Goal: Task Accomplishment & Management: Complete application form

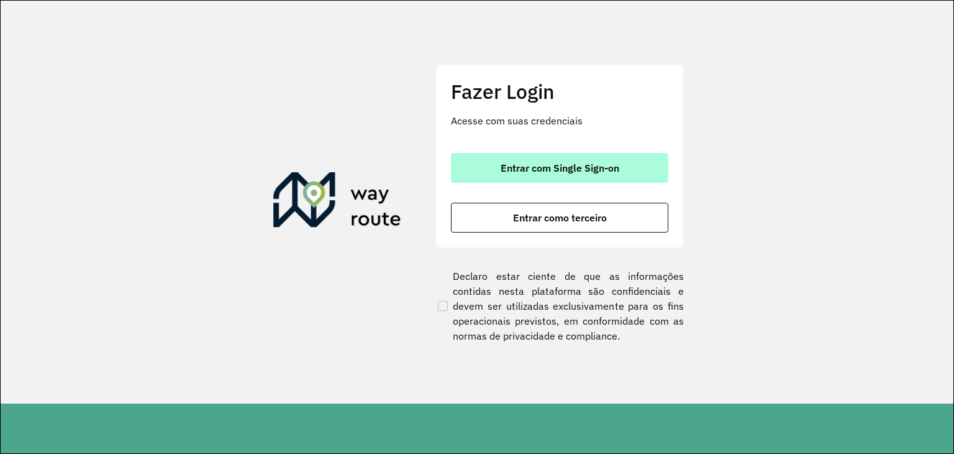
click at [593, 173] on span "Entrar com Single Sign-on" at bounding box center [560, 168] width 119 height 10
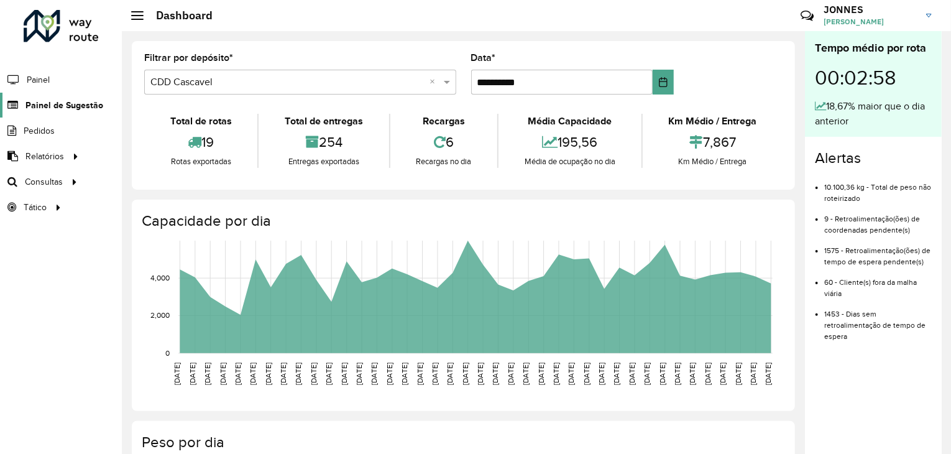
click at [87, 110] on span "Painel de Sugestão" at bounding box center [64, 105] width 78 height 13
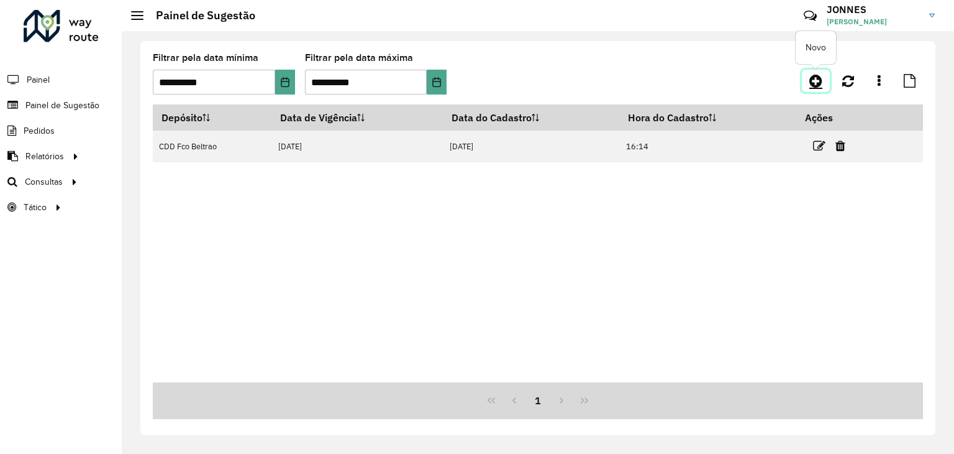
click at [819, 76] on icon at bounding box center [816, 80] width 13 height 15
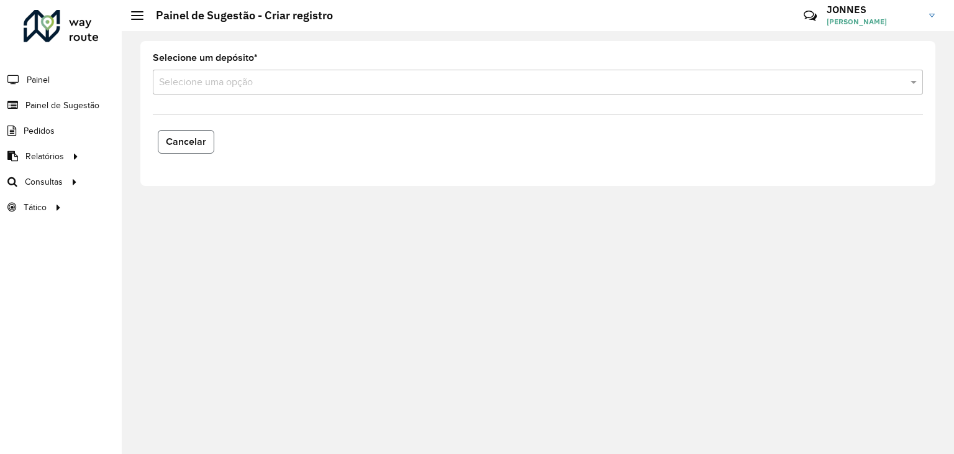
click at [194, 139] on span "Cancelar" at bounding box center [186, 141] width 40 height 11
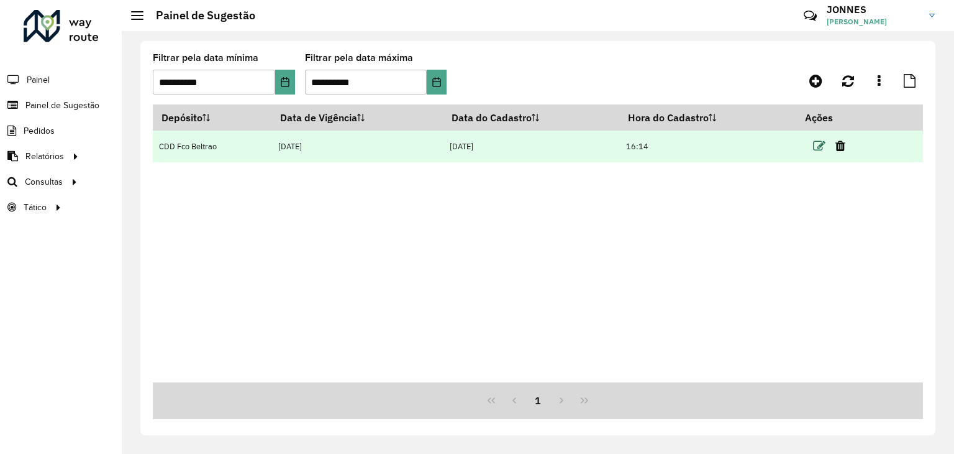
click at [820, 148] on icon at bounding box center [819, 146] width 12 height 12
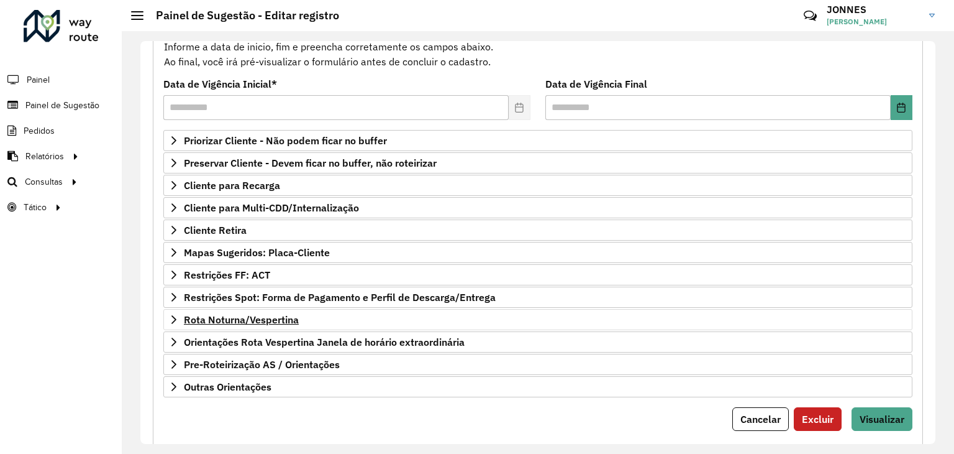
scroll to position [162, 0]
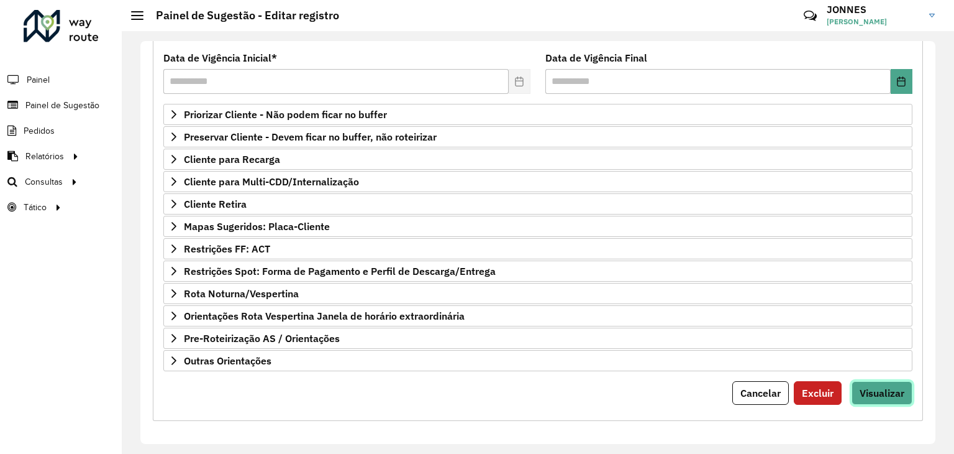
click at [893, 386] on span "Visualizar" at bounding box center [882, 392] width 45 height 12
click at [295, 222] on span "Mapas Sugeridos: Placa-Cliente" at bounding box center [257, 226] width 146 height 10
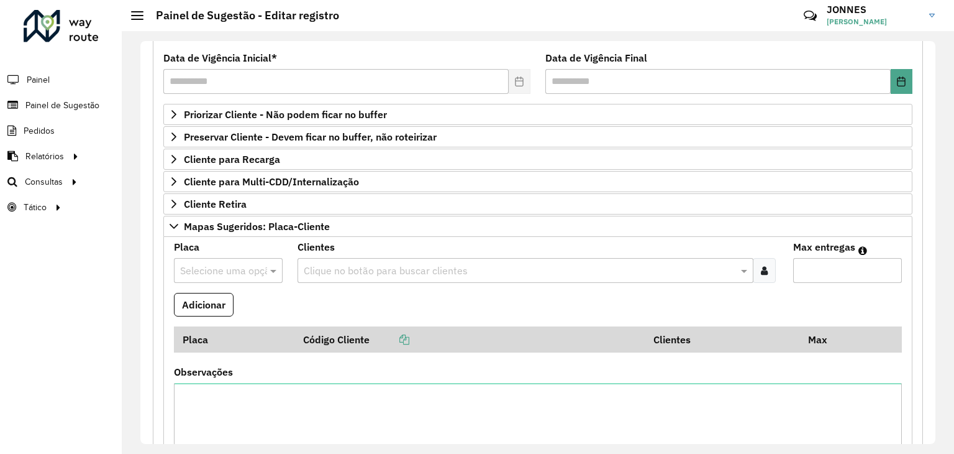
click at [258, 272] on div at bounding box center [228, 270] width 109 height 16
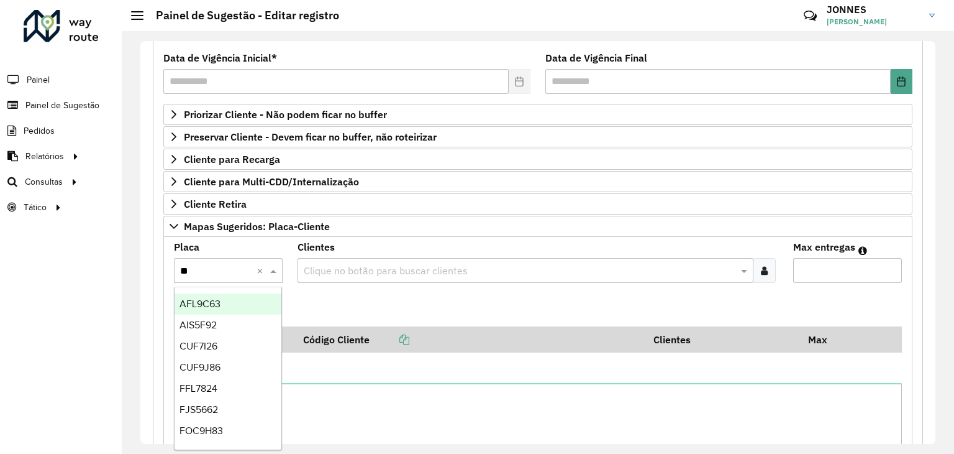
type input "***"
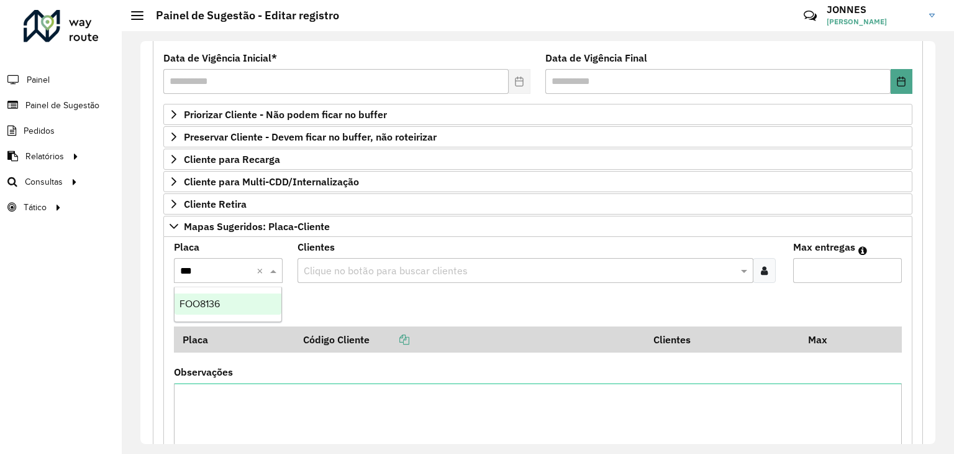
click at [226, 301] on div "FOO8136" at bounding box center [228, 303] width 107 height 21
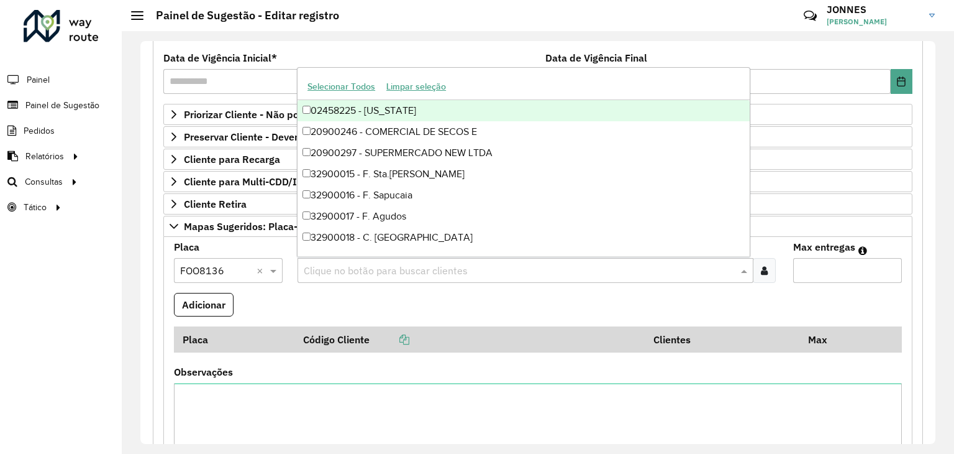
click at [343, 274] on input "text" at bounding box center [519, 270] width 437 height 15
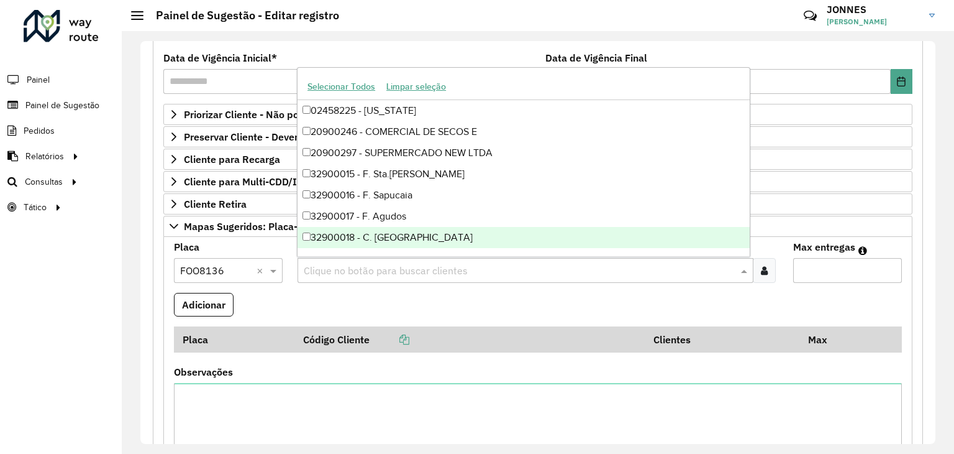
click at [333, 266] on input "text" at bounding box center [519, 270] width 437 height 15
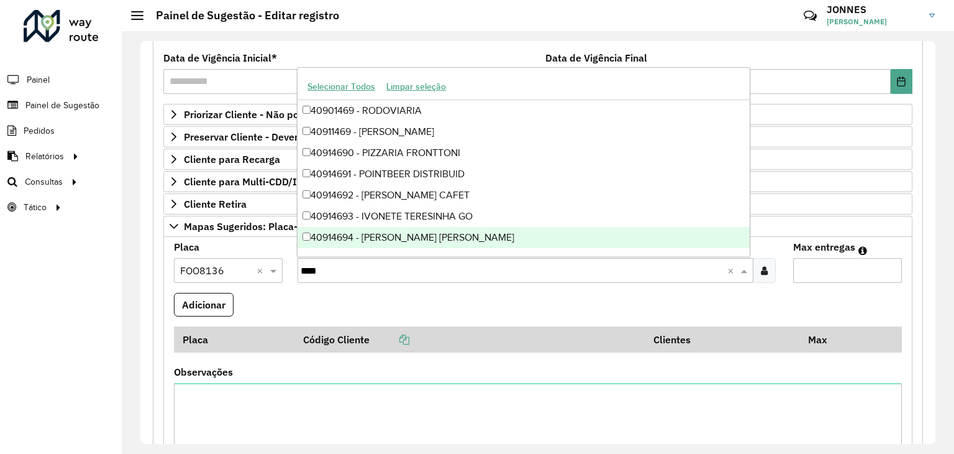
type input "*****"
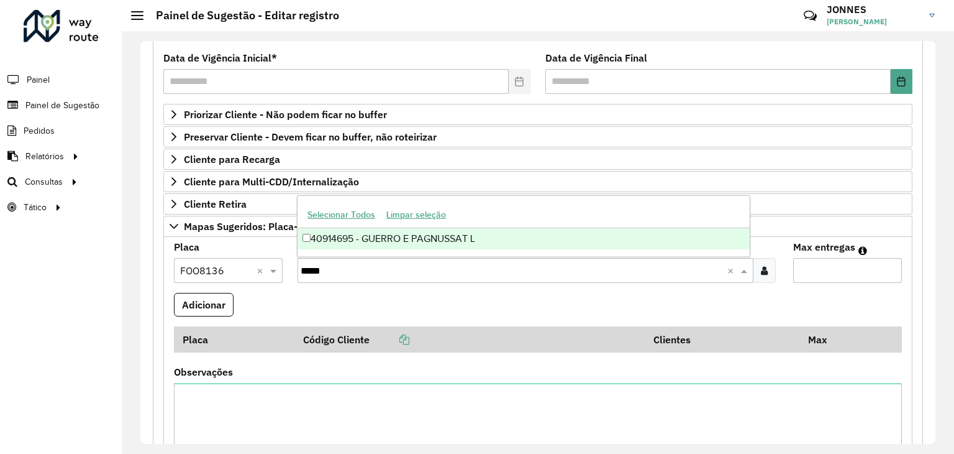
click at [384, 244] on div "40914695 - GUERRO E PAGNUSSAT L" at bounding box center [524, 238] width 452 height 21
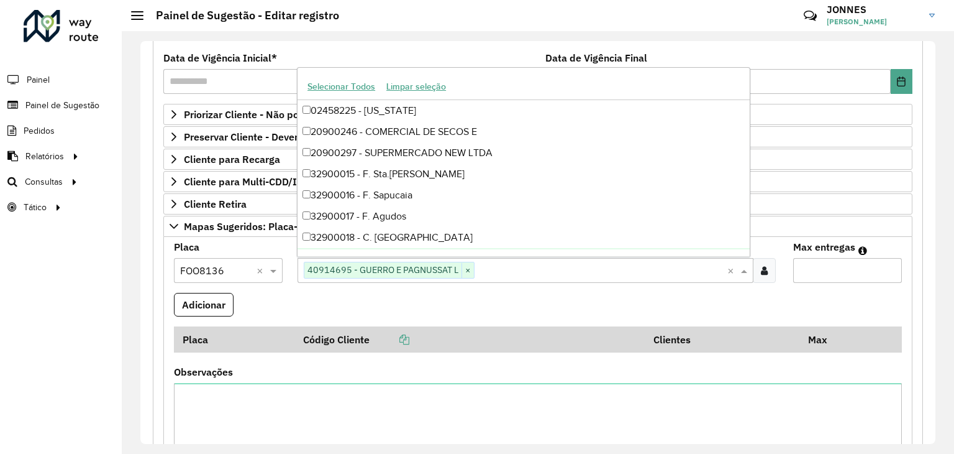
click at [828, 275] on input "Max entregas" at bounding box center [847, 270] width 109 height 25
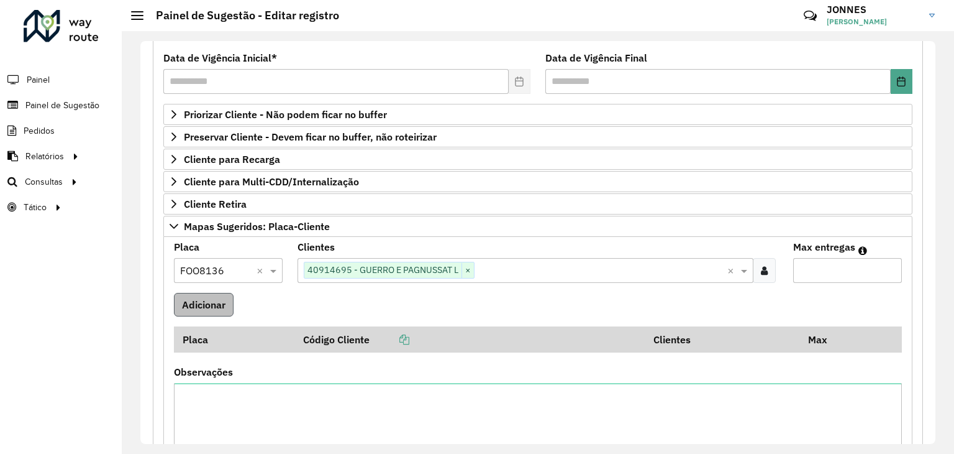
type input "*"
click at [214, 297] on button "Adicionar" at bounding box center [204, 305] width 60 height 24
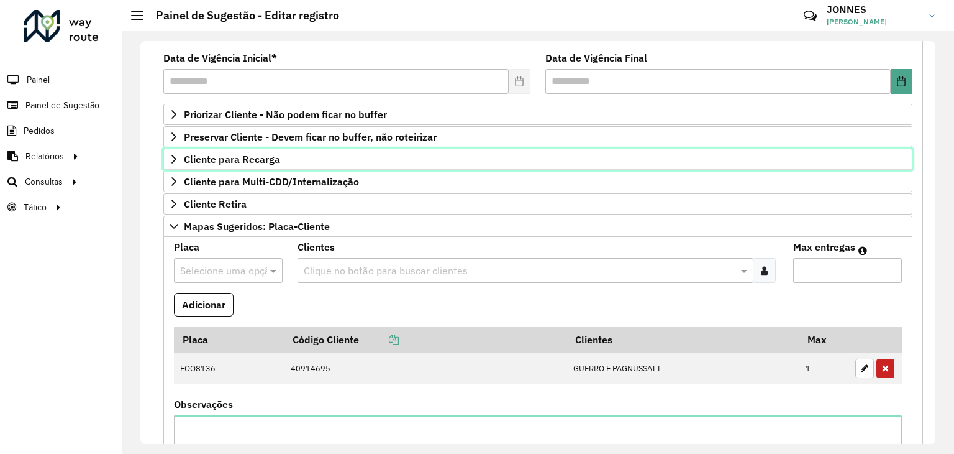
click at [258, 157] on span "Cliente para Recarga" at bounding box center [232, 159] width 96 height 10
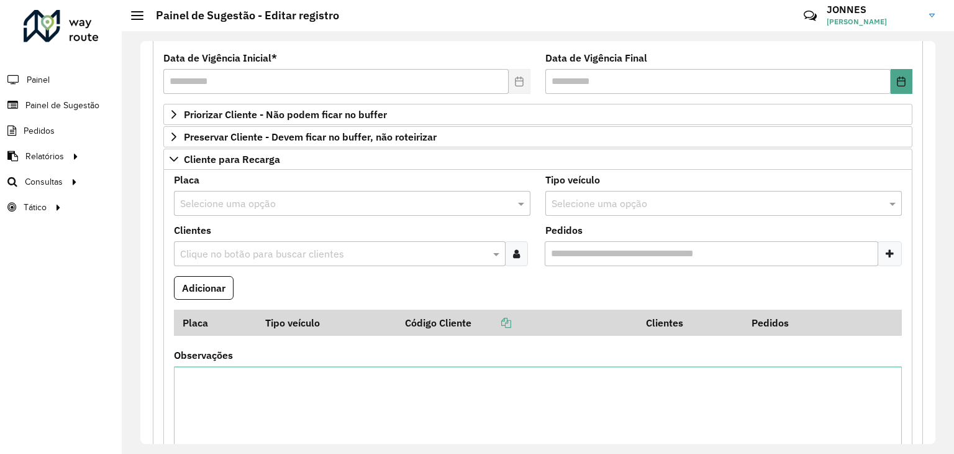
click at [136, 345] on div "**********" at bounding box center [538, 242] width 833 height 423
click at [250, 205] on input "text" at bounding box center [339, 203] width 319 height 15
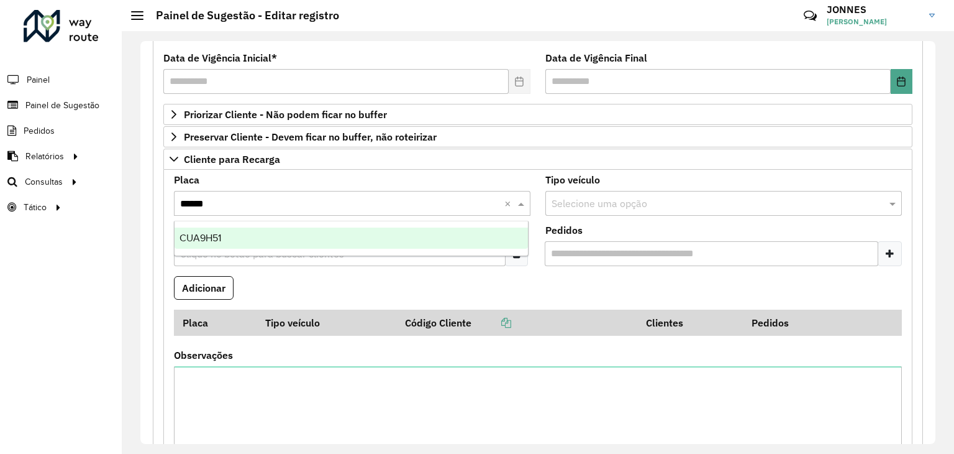
type input "*******"
click at [252, 233] on div "CUA9H51" at bounding box center [352, 237] width 354 height 21
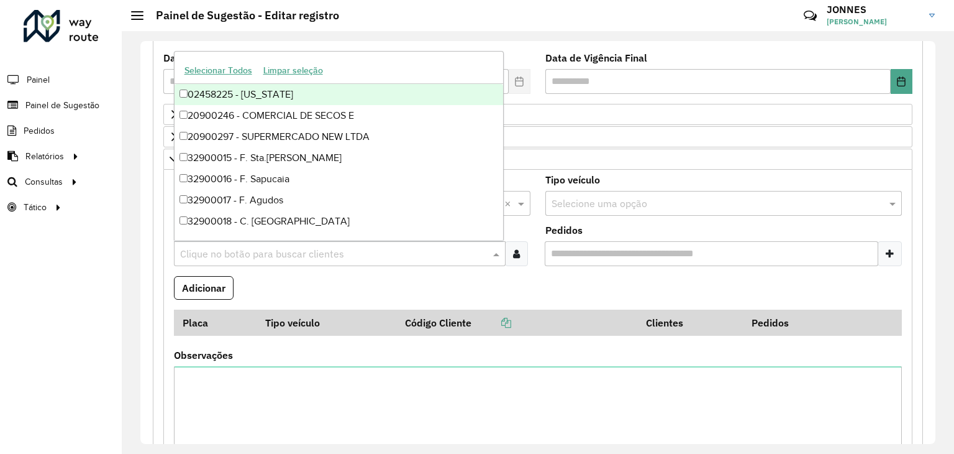
click at [258, 247] on input "text" at bounding box center [333, 254] width 313 height 15
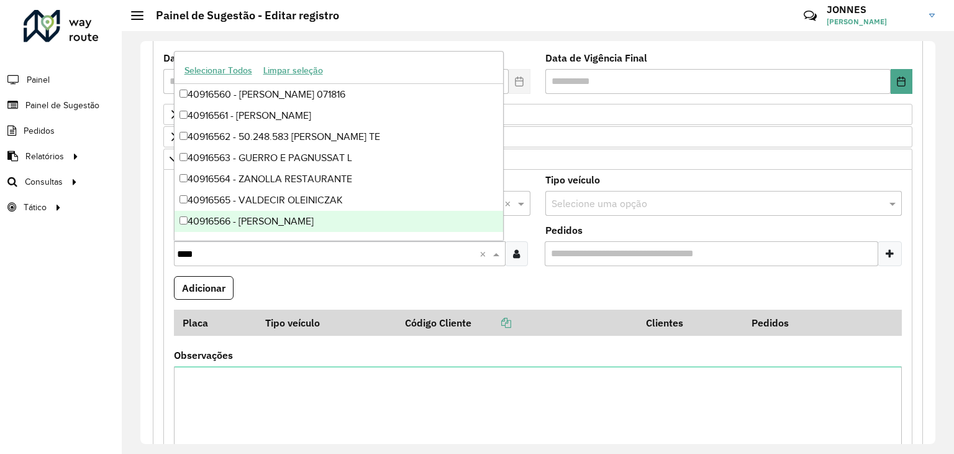
type input "*****"
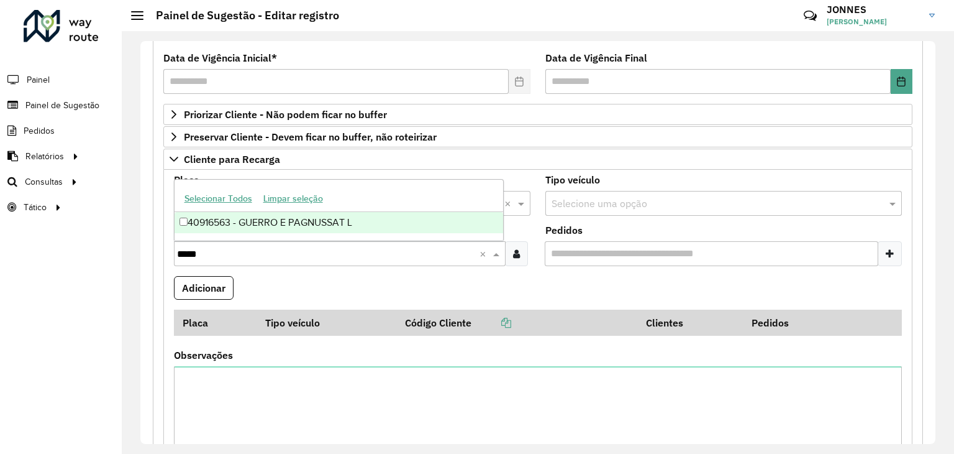
click at [272, 219] on div "40916563 - GUERRO E PAGNUSSAT L" at bounding box center [339, 222] width 329 height 21
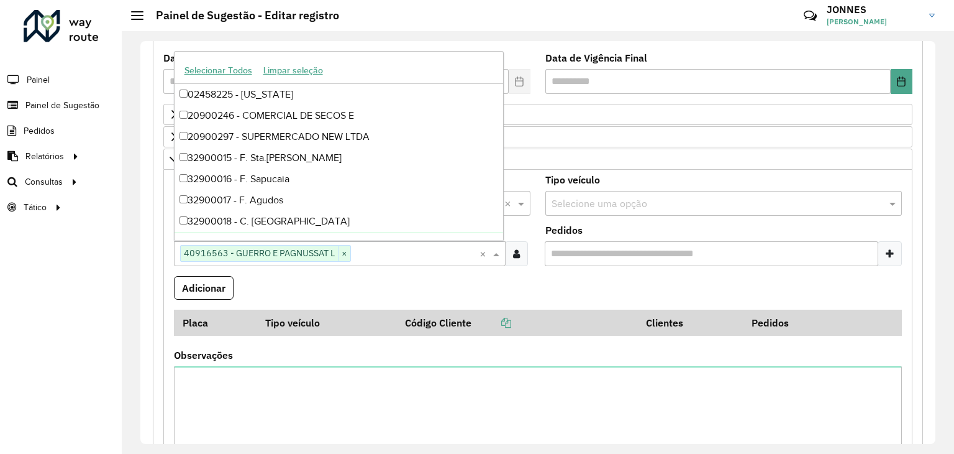
click at [347, 291] on formly-field "Adicionar" at bounding box center [538, 293] width 743 height 34
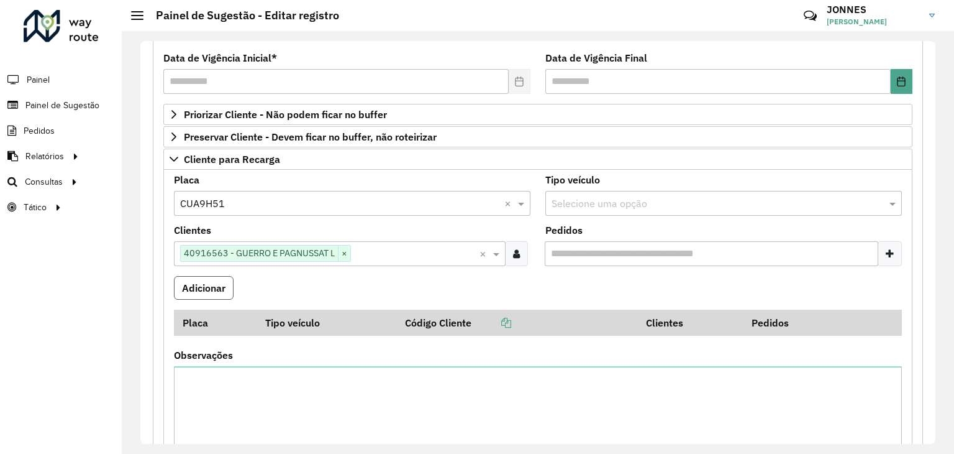
click at [214, 283] on button "Adicionar" at bounding box center [204, 288] width 60 height 24
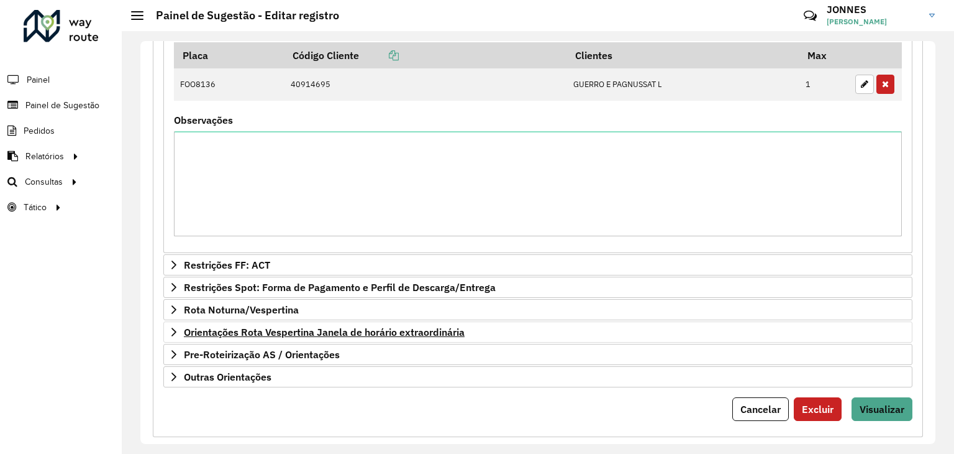
scroll to position [811, 0]
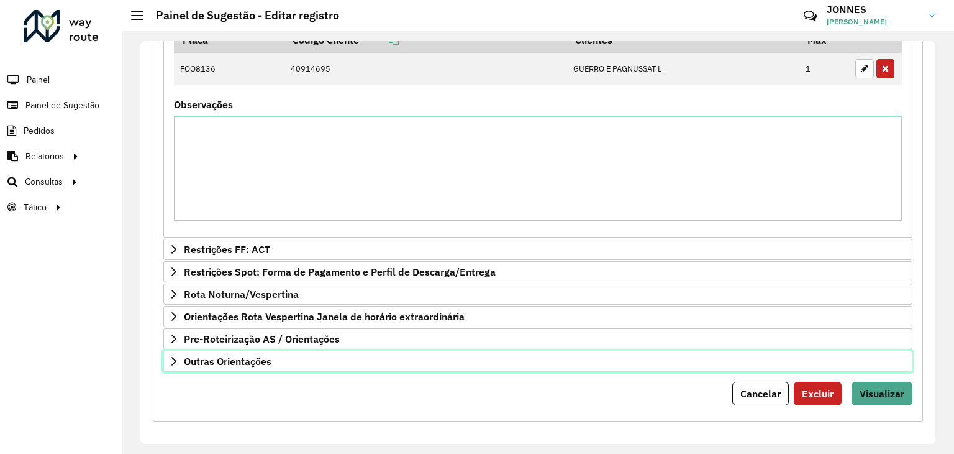
click at [263, 356] on span "Outras Orientações" at bounding box center [228, 361] width 88 height 10
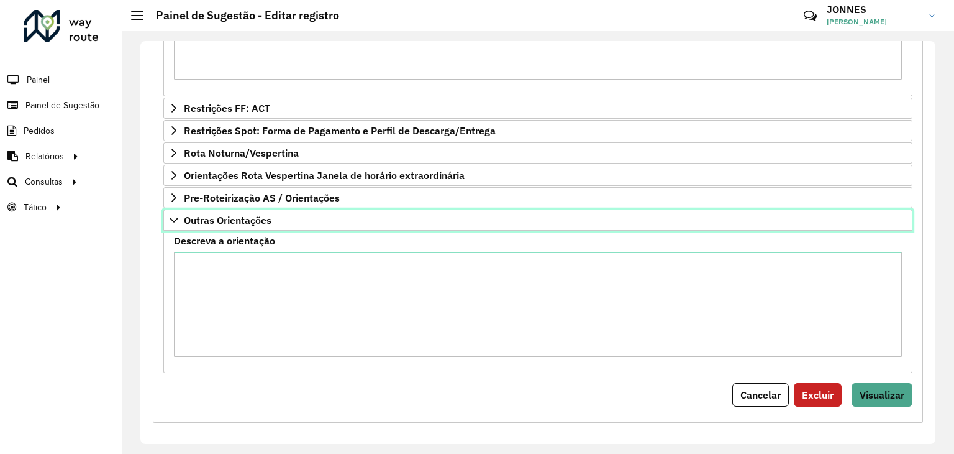
scroll to position [954, 0]
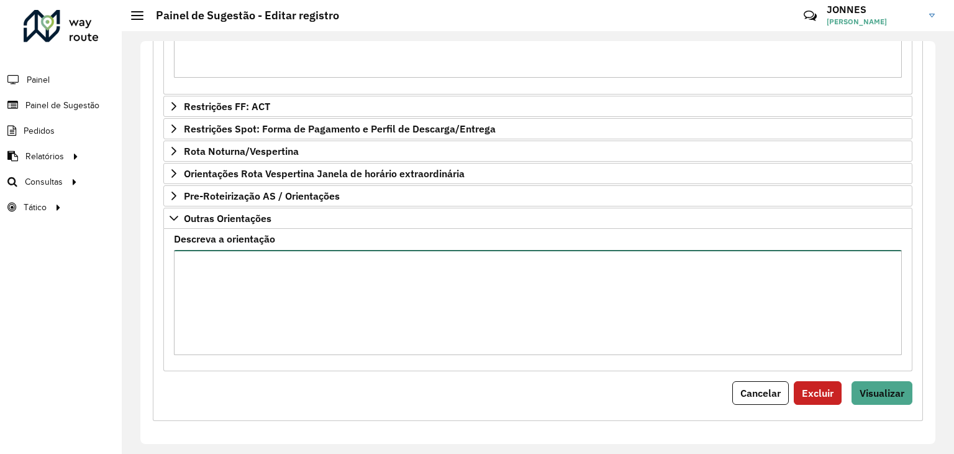
click at [255, 315] on textarea "Descreva a orientação" at bounding box center [538, 302] width 728 height 105
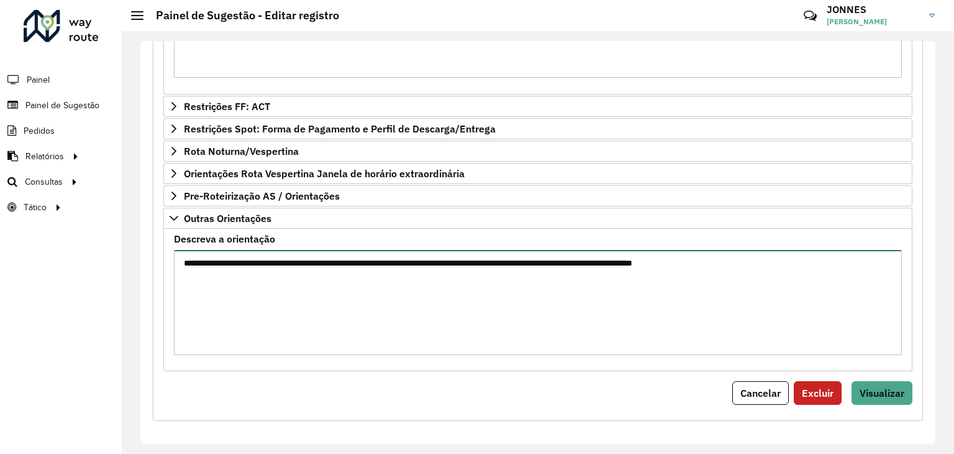
type textarea "**********"
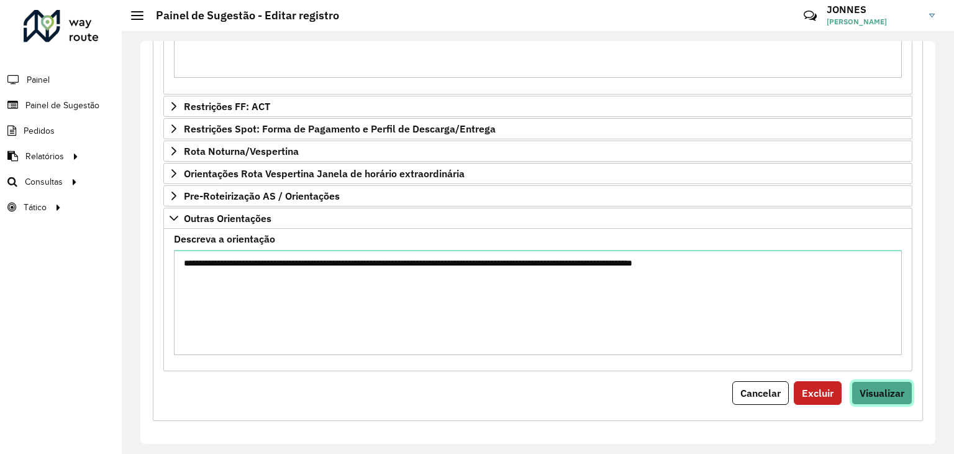
click at [871, 390] on span "Visualizar" at bounding box center [882, 392] width 45 height 12
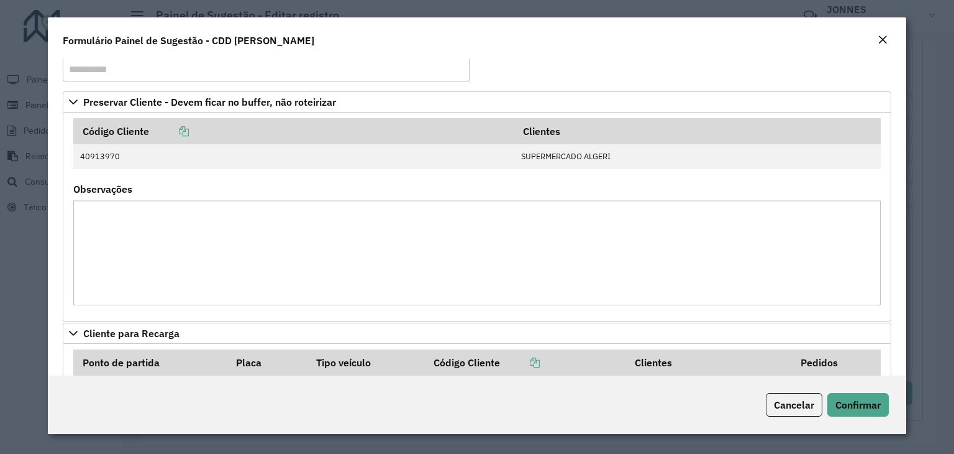
scroll to position [0, 0]
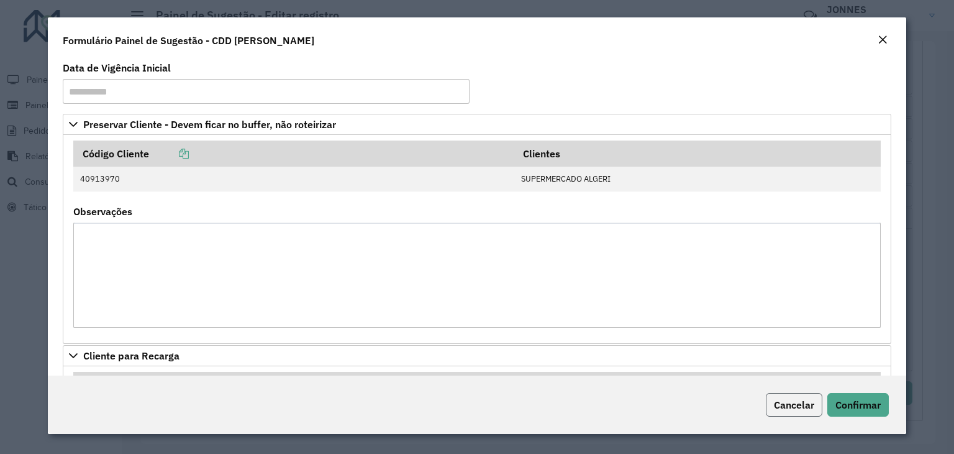
drag, startPoint x: 799, startPoint y: 405, endPoint x: 793, endPoint y: 403, distance: 6.3
click at [799, 405] on span "Cancelar" at bounding box center [794, 404] width 40 height 12
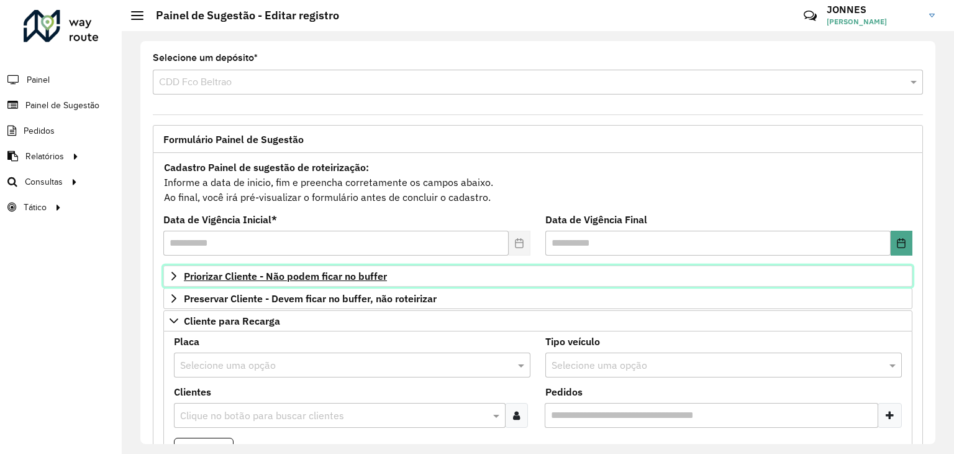
click at [319, 271] on span "Priorizar Cliente - Não podem ficar no buffer" at bounding box center [285, 276] width 203 height 10
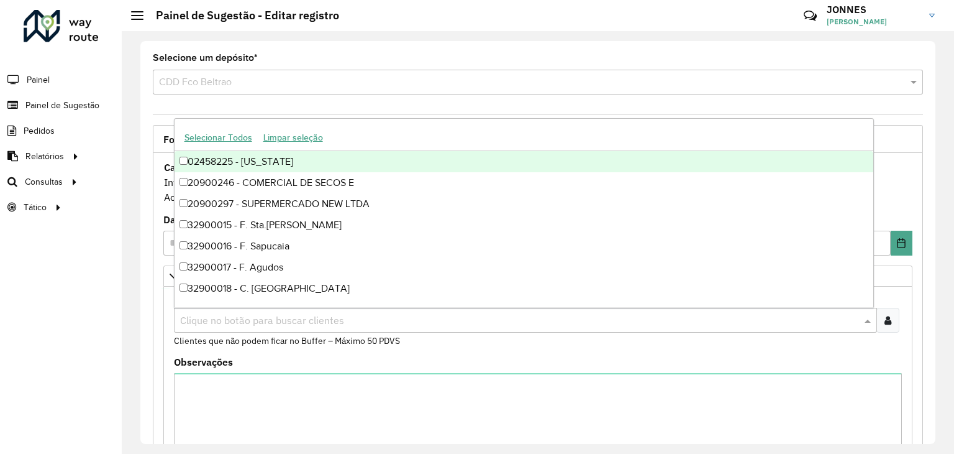
click at [329, 325] on input "text" at bounding box center [519, 320] width 685 height 15
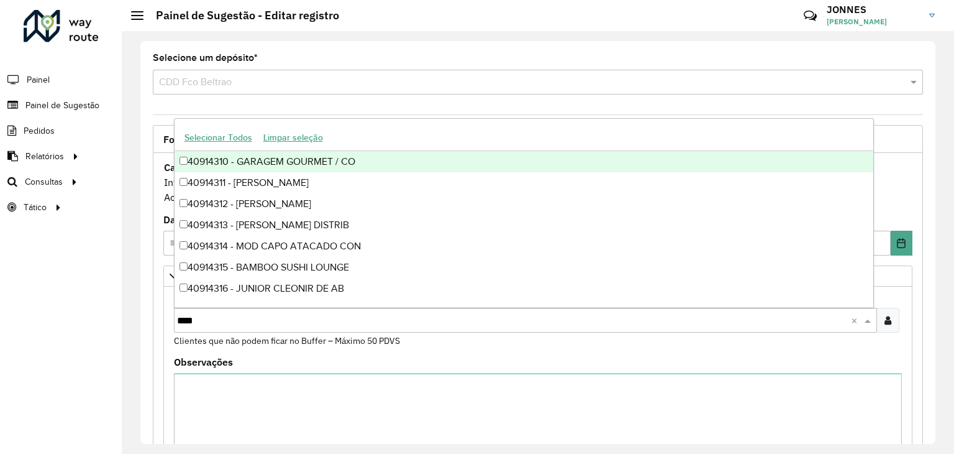
type input "*****"
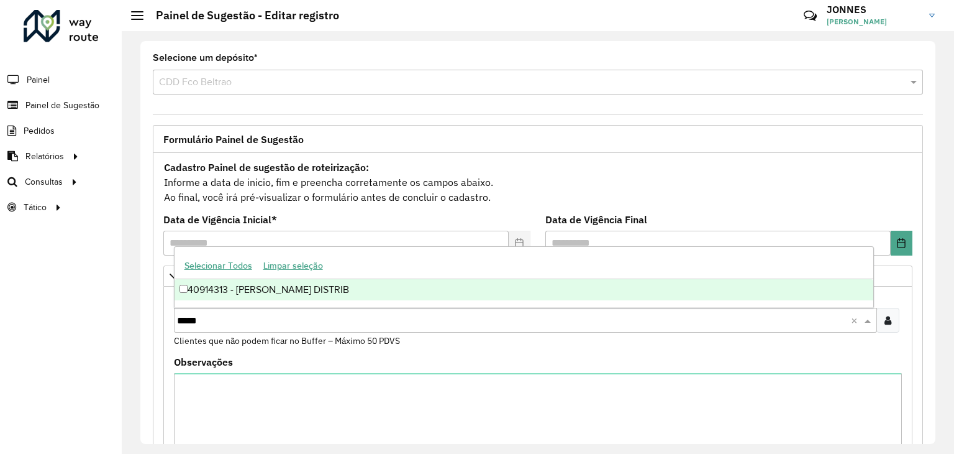
click at [292, 291] on div "40914313 - [PERSON_NAME] DISTRIB" at bounding box center [524, 289] width 699 height 21
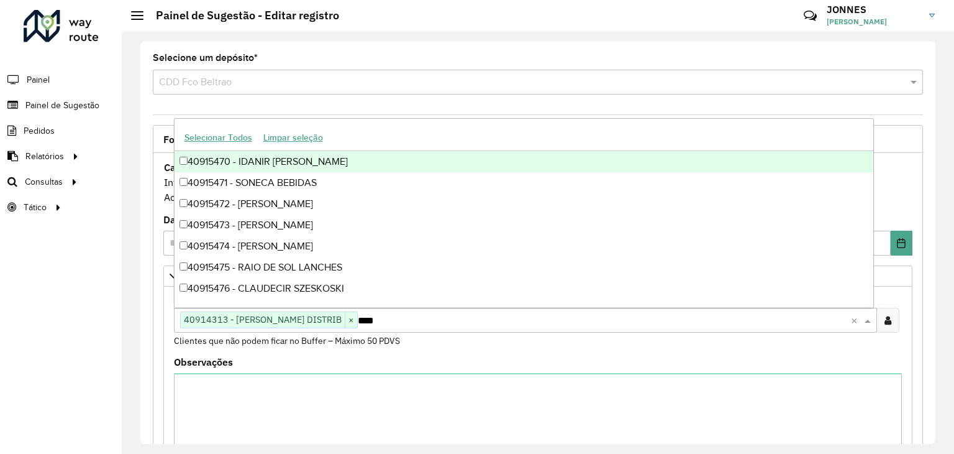
type input "*****"
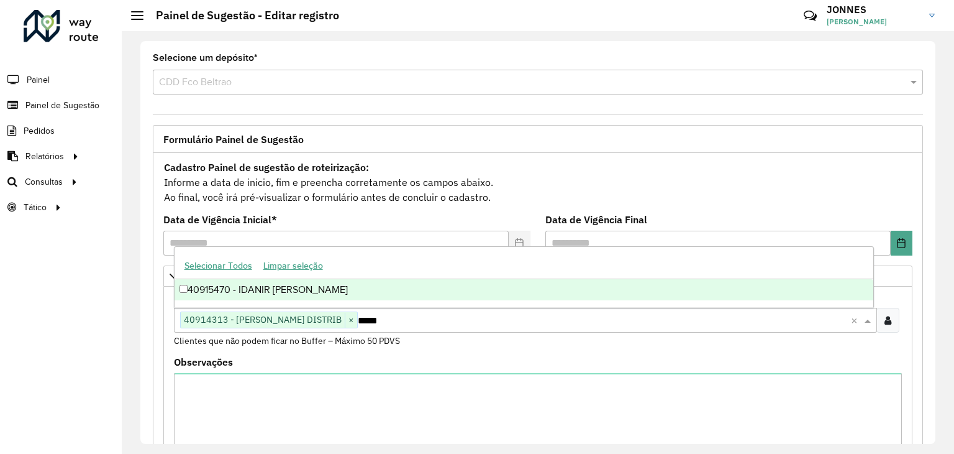
click at [319, 283] on div "40915470 - IDANIR [PERSON_NAME]" at bounding box center [524, 289] width 699 height 21
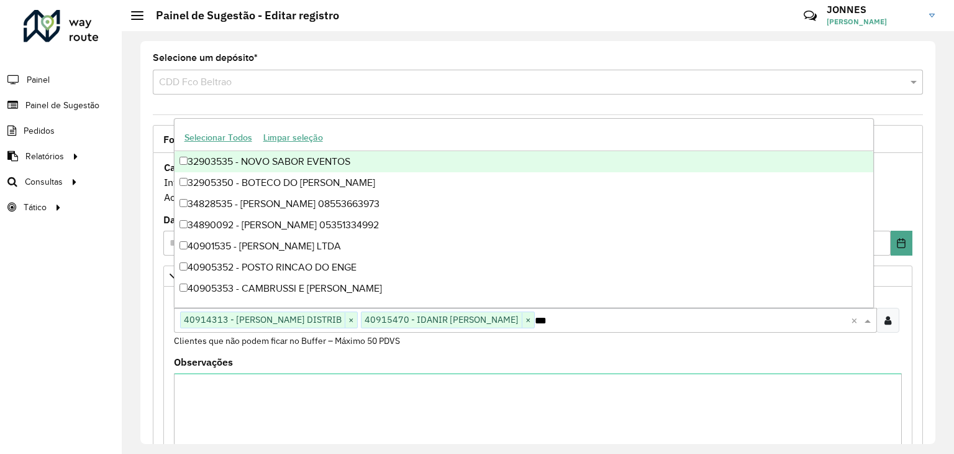
type input "****"
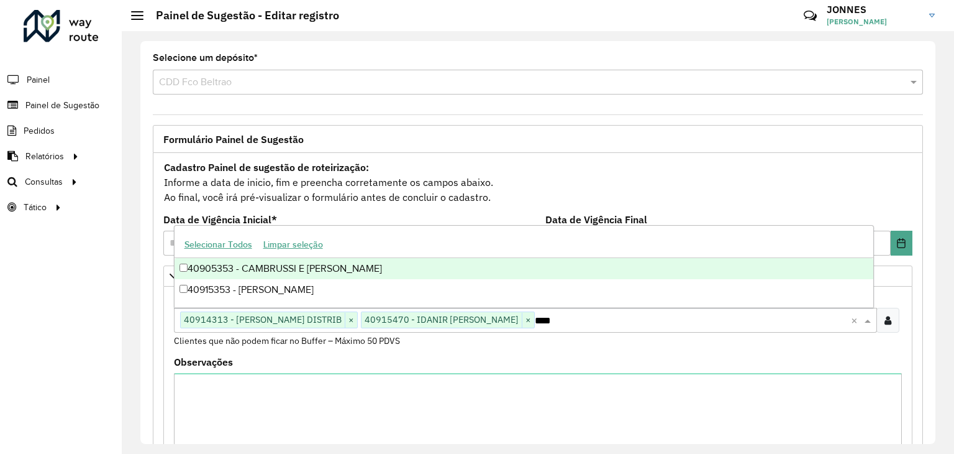
click at [365, 263] on div "40905353 - CAMBRUSSI E [PERSON_NAME]" at bounding box center [524, 268] width 699 height 21
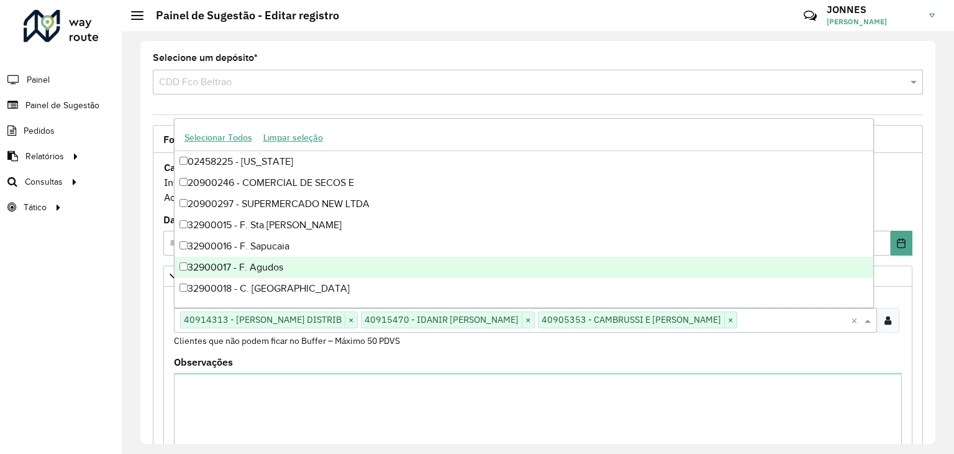
click at [131, 306] on div "**********" at bounding box center [538, 242] width 833 height 423
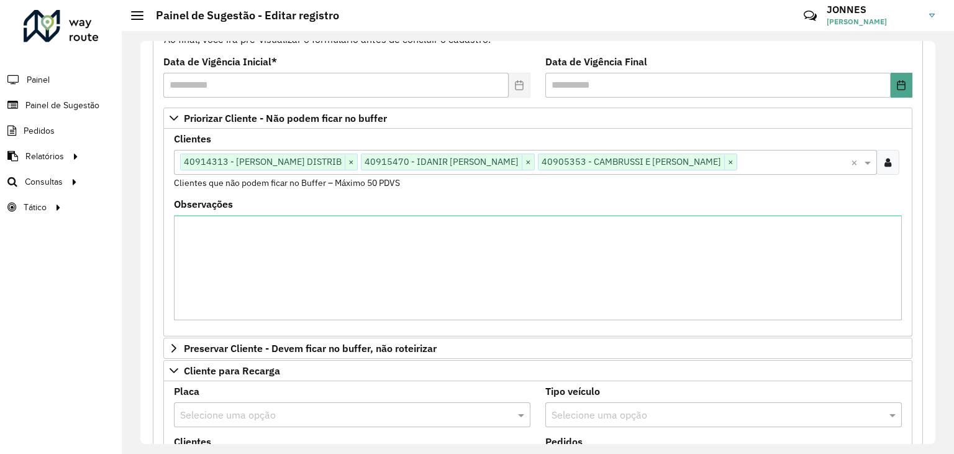
scroll to position [2, 0]
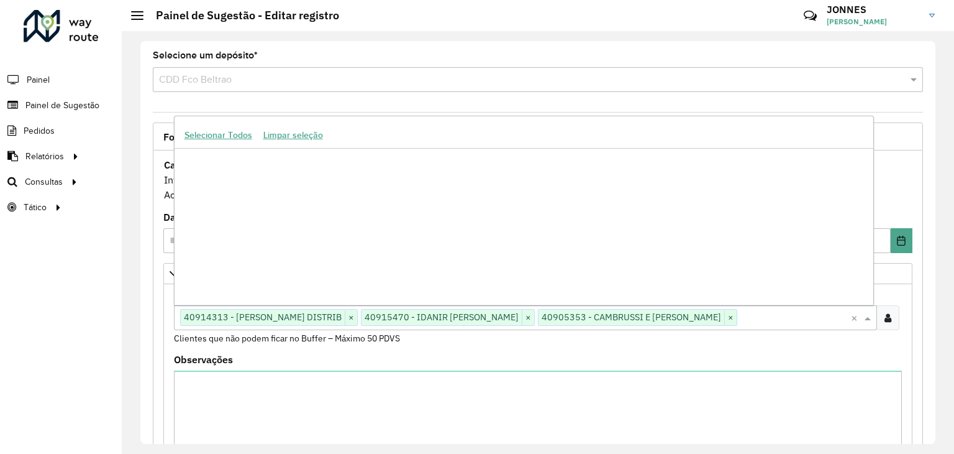
click at [738, 322] on input "text" at bounding box center [795, 318] width 114 height 15
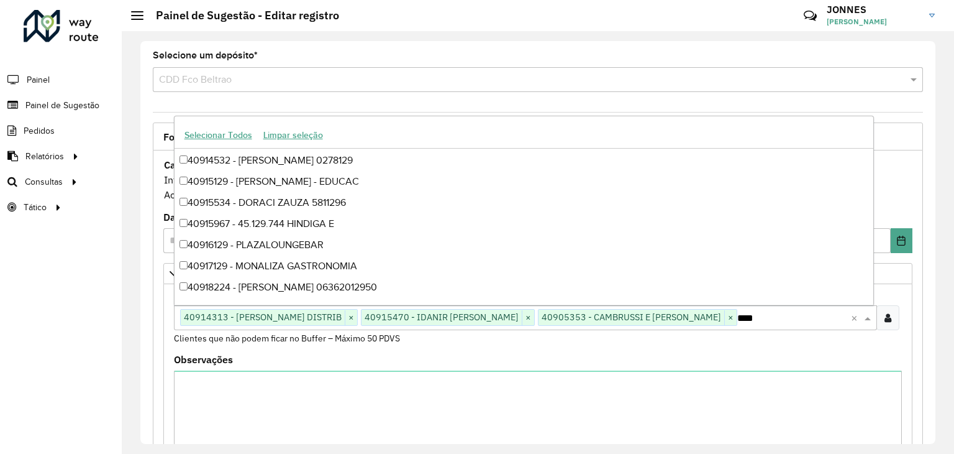
scroll to position [62, 0]
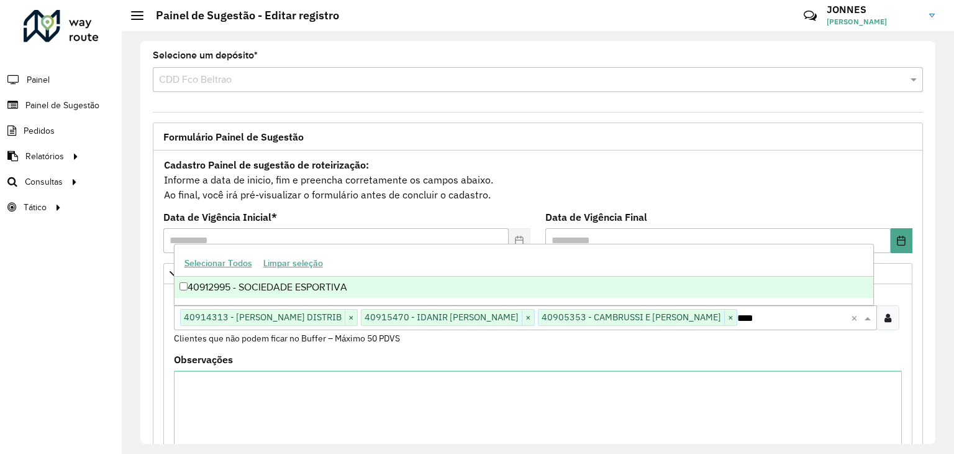
type input "*****"
click at [352, 288] on div "40912995 - SOCIEDADE ESPORTIVA" at bounding box center [524, 287] width 699 height 21
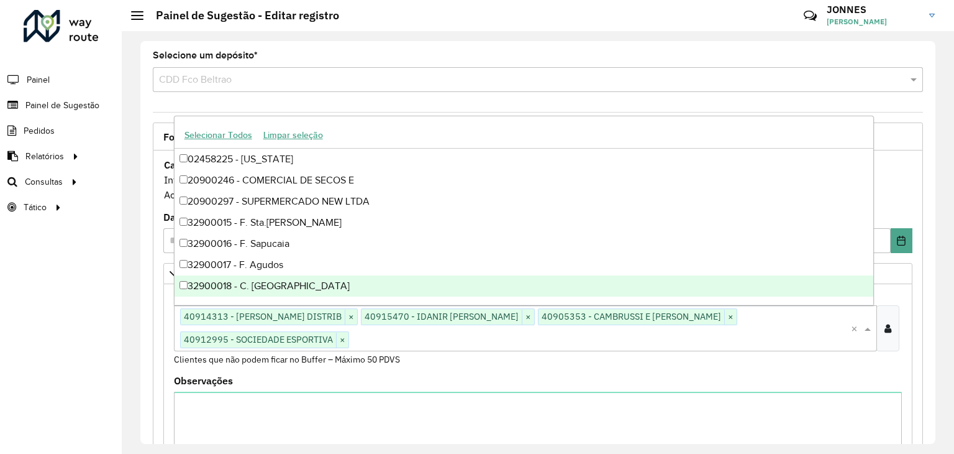
click at [103, 319] on div "Roteirizador AmbevTech Painel Painel de Sugestão Pedidos Relatórios Clientes Cl…" at bounding box center [61, 227] width 122 height 454
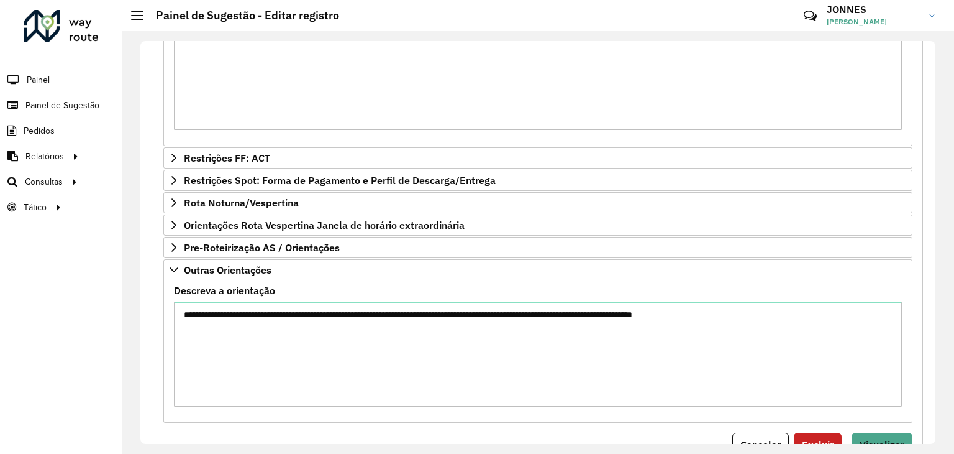
scroll to position [1182, 0]
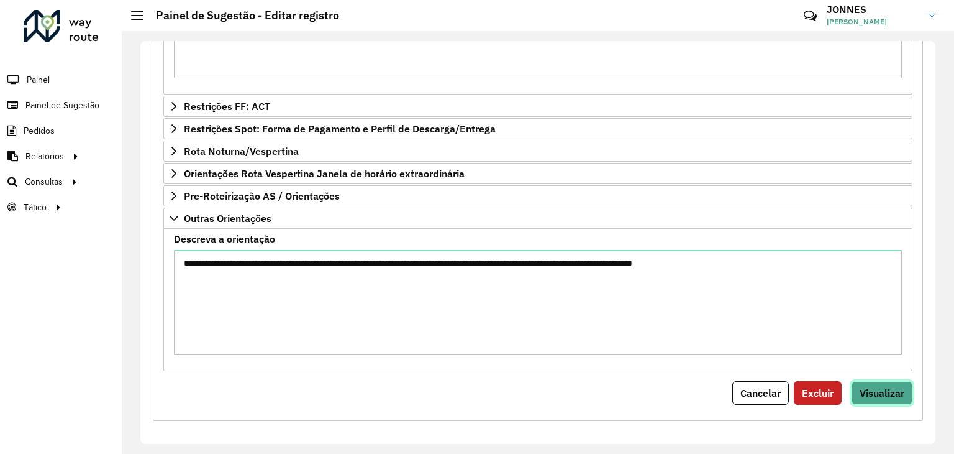
click at [887, 390] on span "Visualizar" at bounding box center [882, 392] width 45 height 12
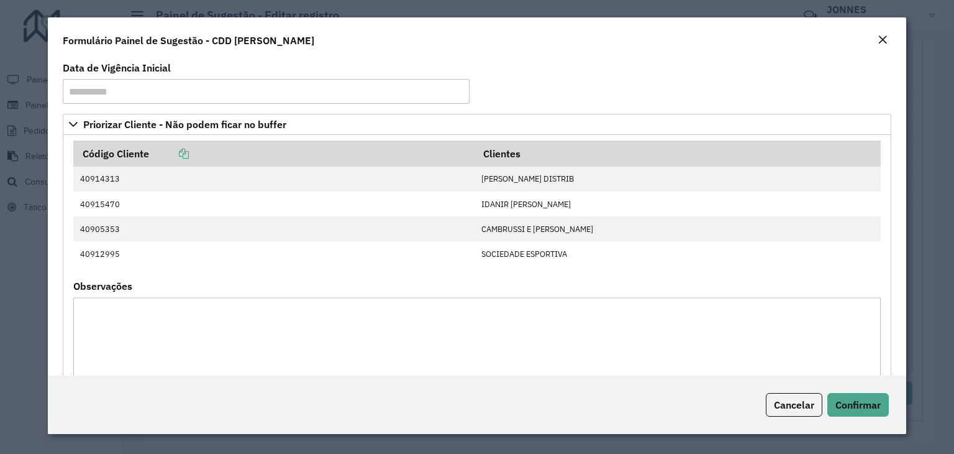
scroll to position [414, 0]
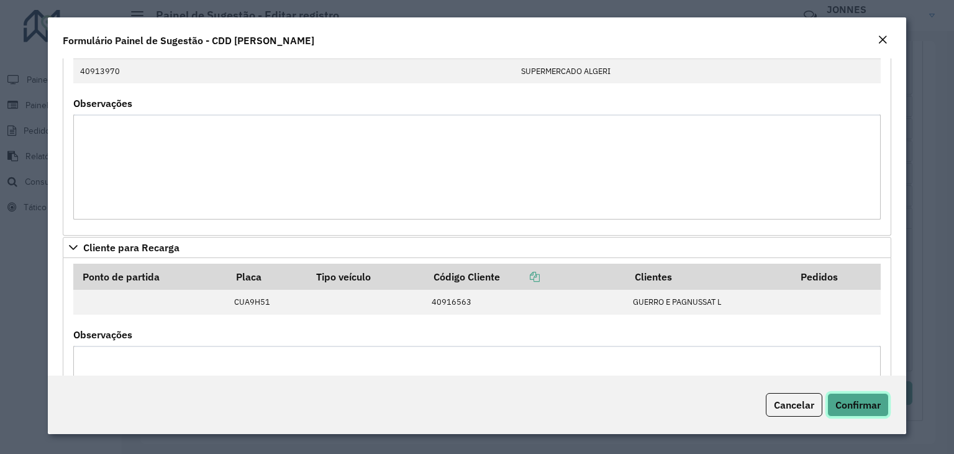
click at [860, 405] on span "Confirmar" at bounding box center [858, 404] width 45 height 12
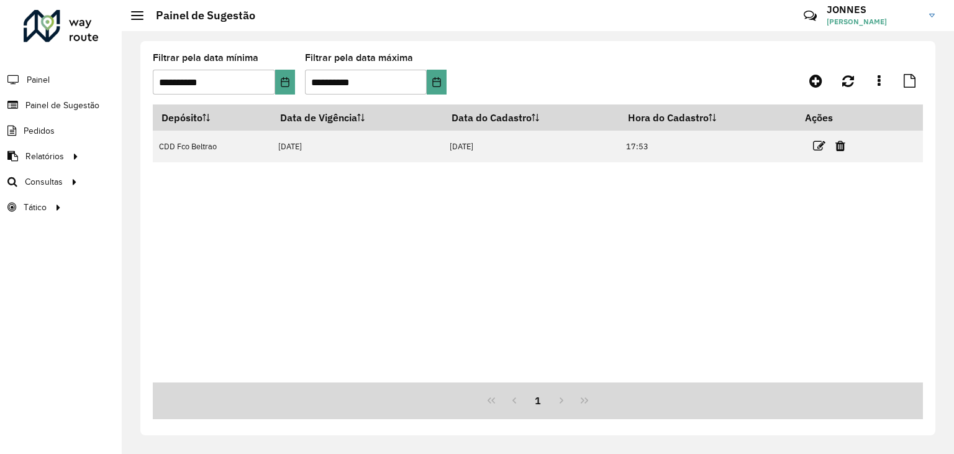
click at [436, 274] on div "Depósito Data de Vigência Data do Cadastro Hora do Cadastro Ações CDD Fco Beltr…" at bounding box center [538, 243] width 771 height 278
click at [639, 251] on div "Depósito Data de Vigência Data do Cadastro Hora do Cadastro Ações CDD Fco Beltr…" at bounding box center [538, 243] width 771 height 278
